Goal: Check status: Check status

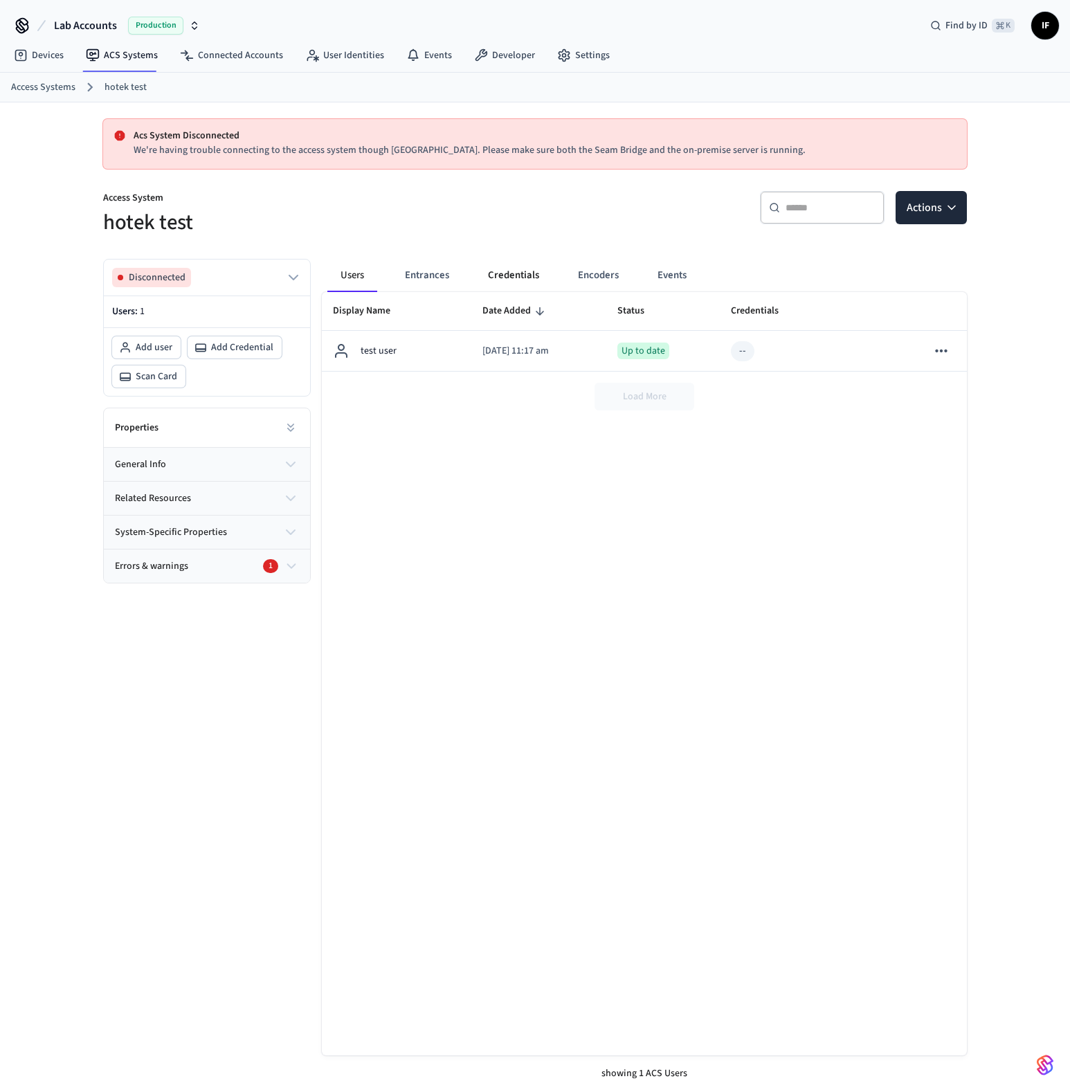
drag, startPoint x: 0, startPoint y: 0, endPoint x: 488, endPoint y: 285, distance: 565.3
click at [488, 285] on button "Credentials" at bounding box center [513, 275] width 73 height 33
click at [505, 204] on p "Access System" at bounding box center [315, 199] width 424 height 17
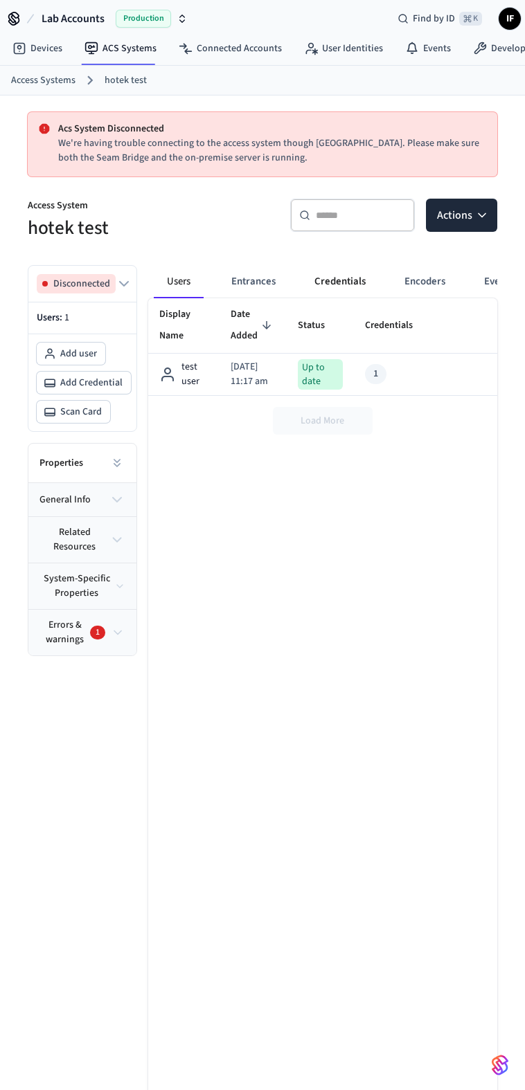
click at [321, 278] on button "Credentials" at bounding box center [339, 281] width 73 height 33
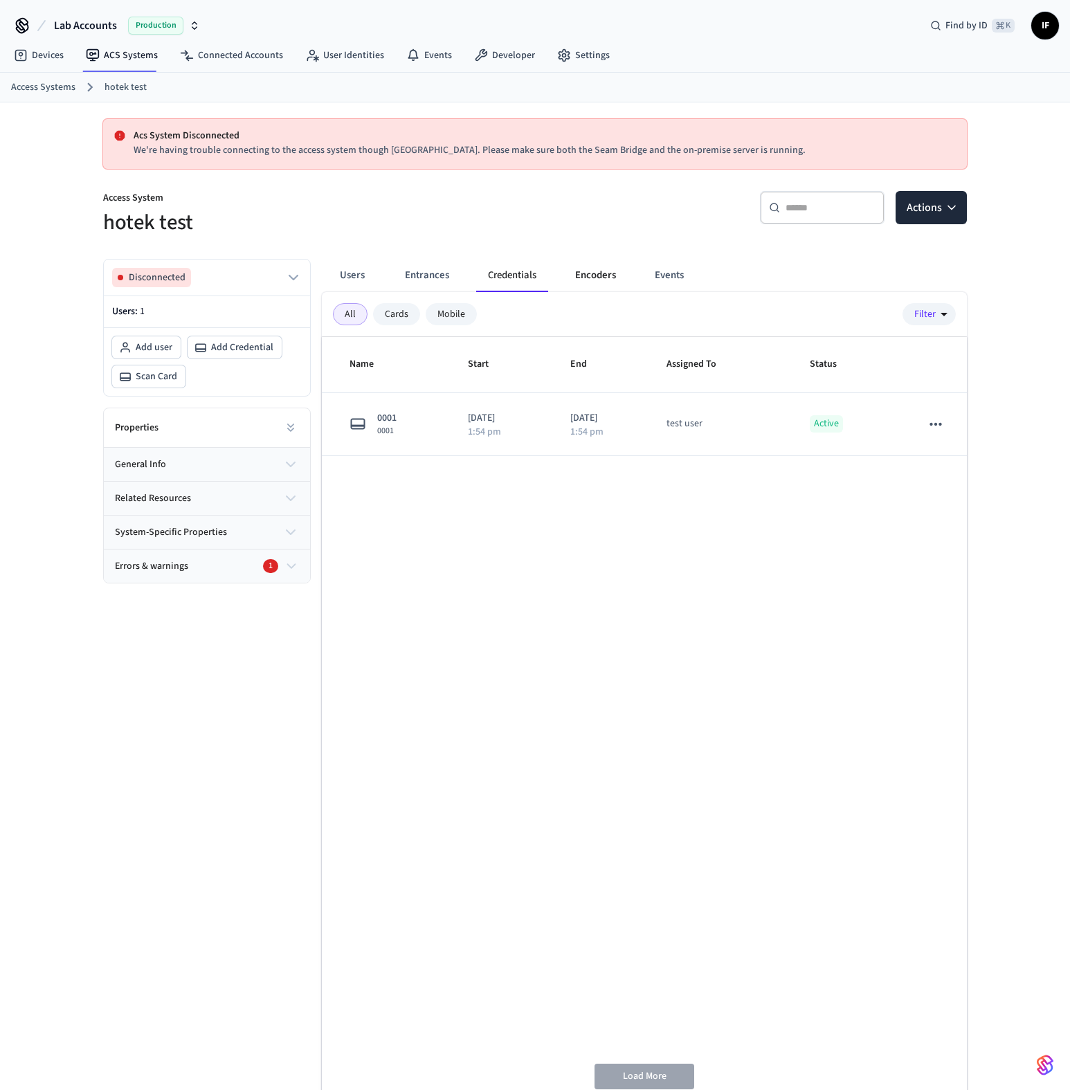
drag, startPoint x: 328, startPoint y: 580, endPoint x: 586, endPoint y: 279, distance: 396.3
click at [524, 279] on button "Encoders" at bounding box center [595, 275] width 63 height 33
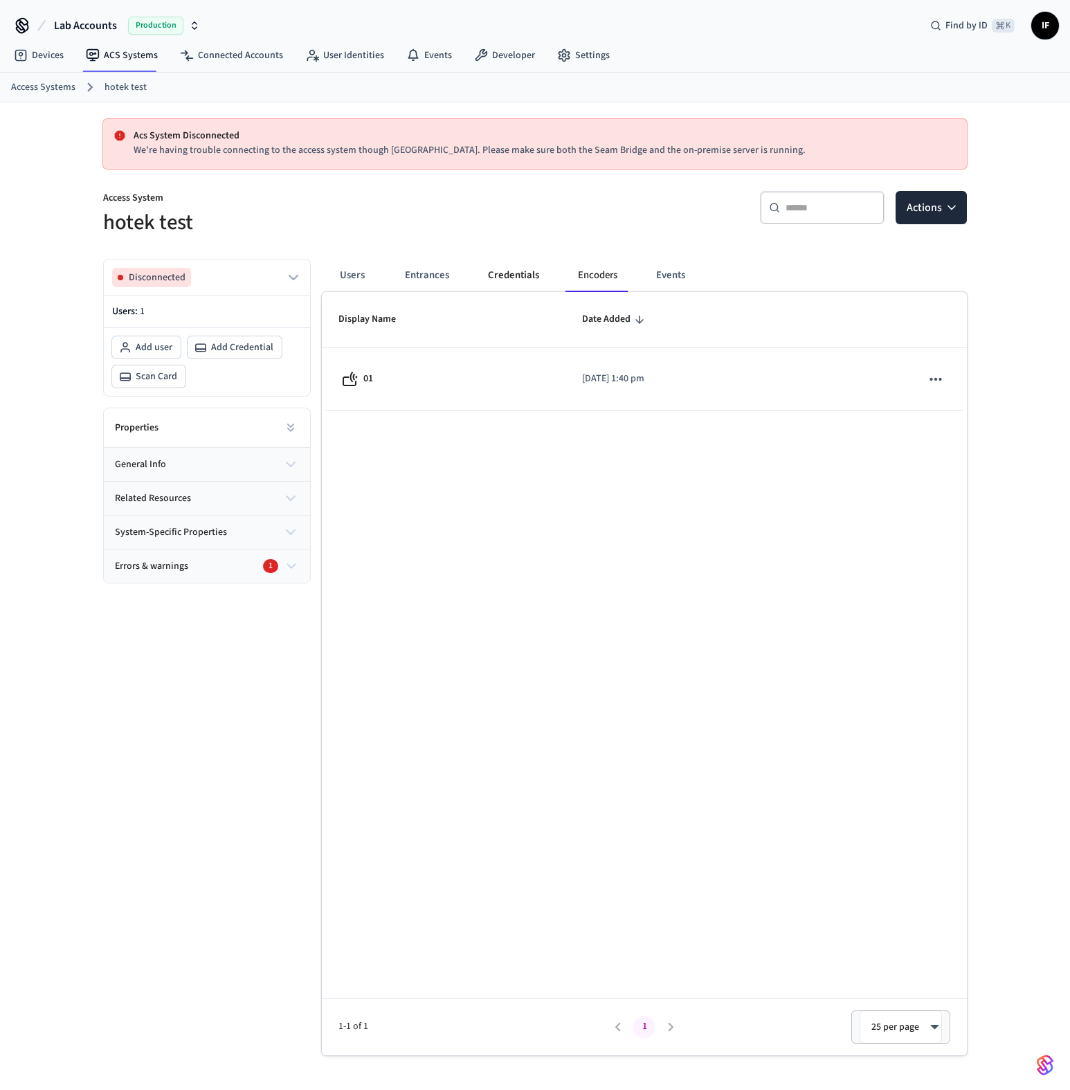
drag, startPoint x: 586, startPoint y: 279, endPoint x: 505, endPoint y: 287, distance: 81.4
click at [505, 287] on button "Credentials" at bounding box center [513, 275] width 73 height 33
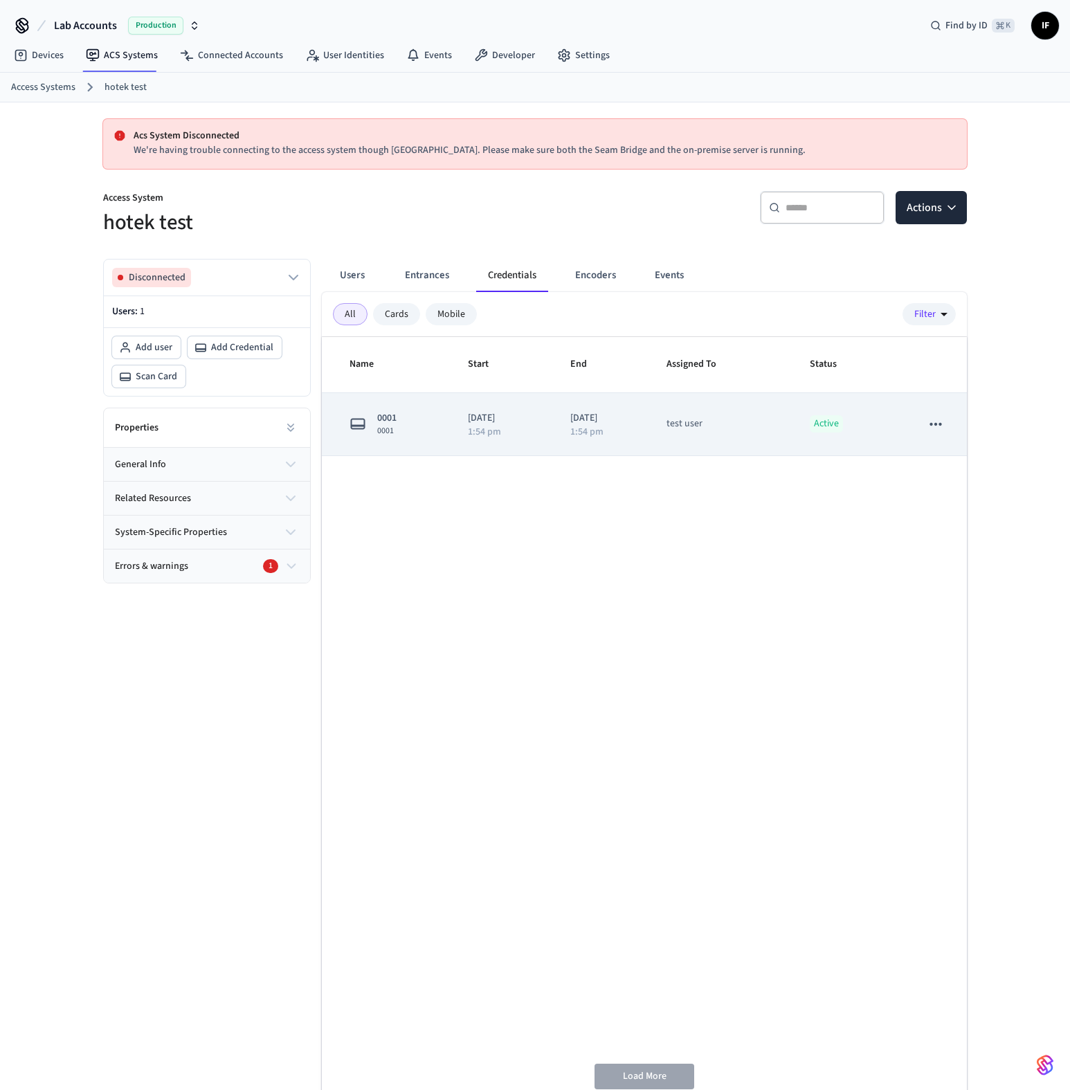
drag, startPoint x: 505, startPoint y: 287, endPoint x: 753, endPoint y: 435, distance: 288.8
click at [524, 435] on td "test user" at bounding box center [721, 424] width 143 height 63
